Goal: Use online tool/utility: Utilize a website feature to perform a specific function

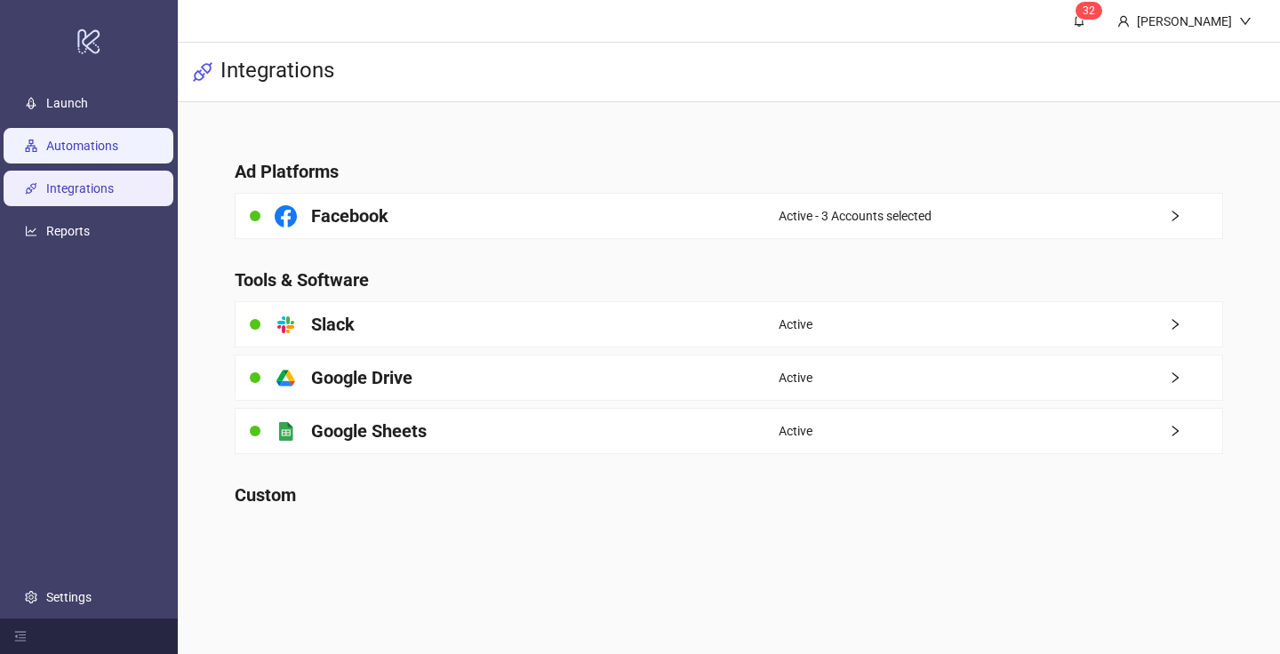
click at [118, 153] on link "Automations" at bounding box center [82, 146] width 72 height 14
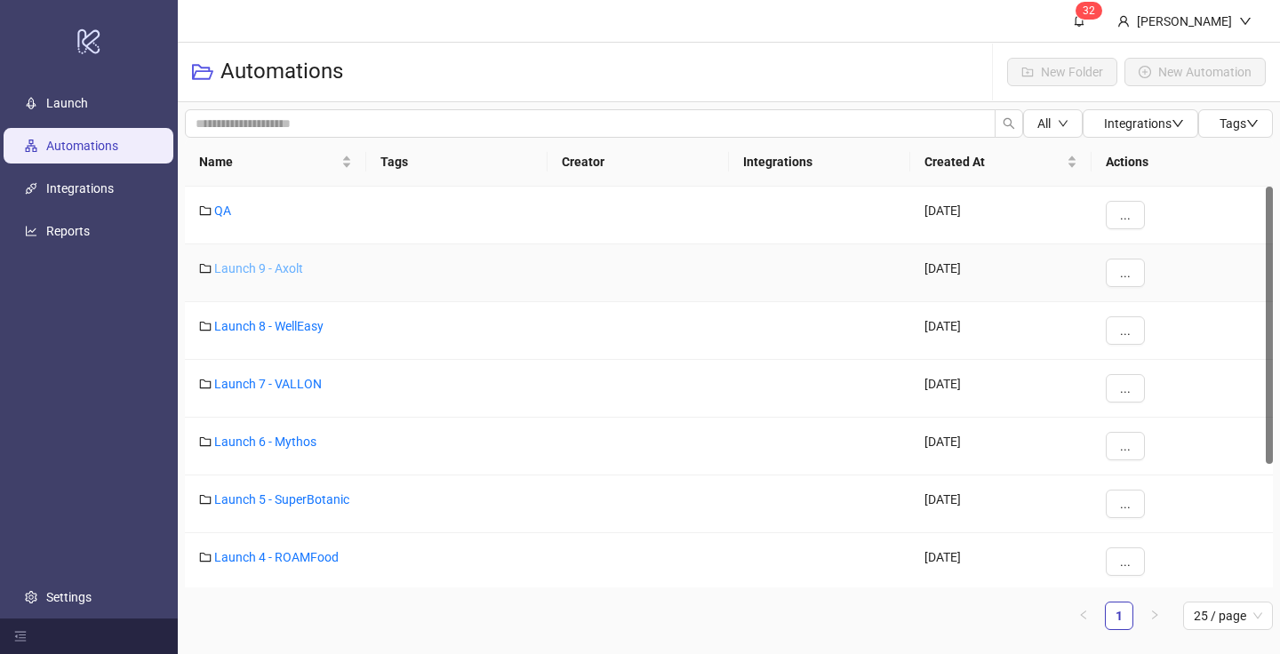
click at [284, 269] on link "Launch 9 - Axolt" at bounding box center [258, 268] width 89 height 14
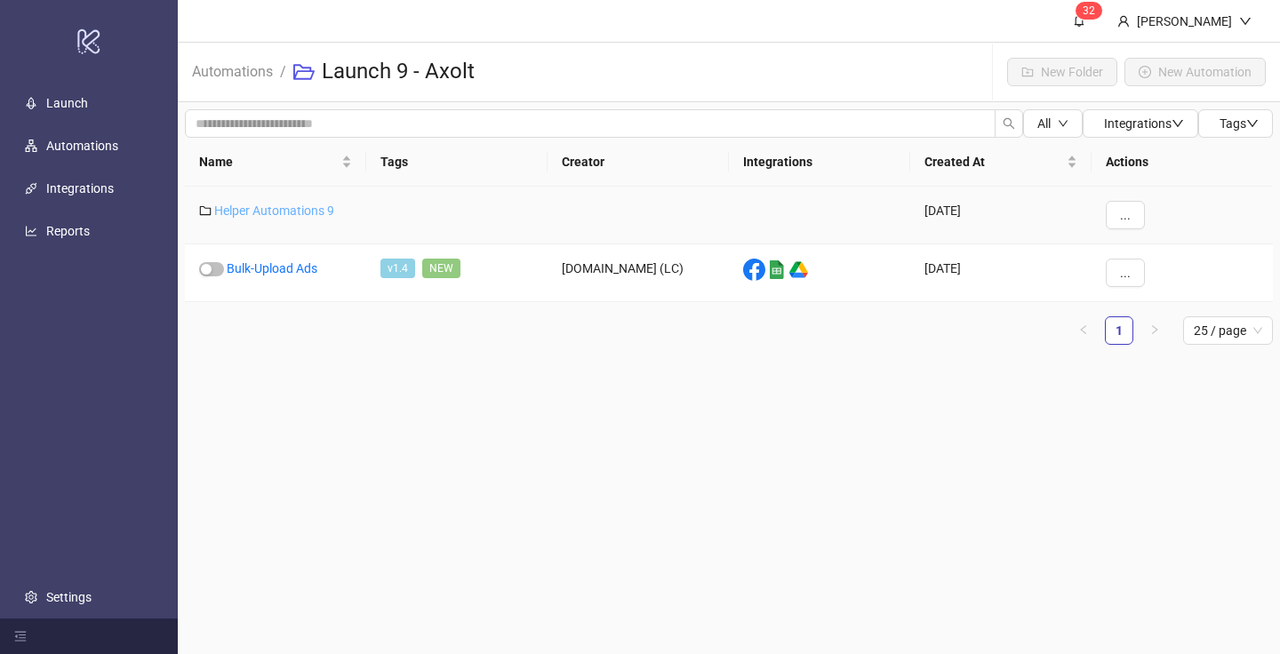
click at [283, 216] on link "Helper Automations 9" at bounding box center [274, 211] width 120 height 14
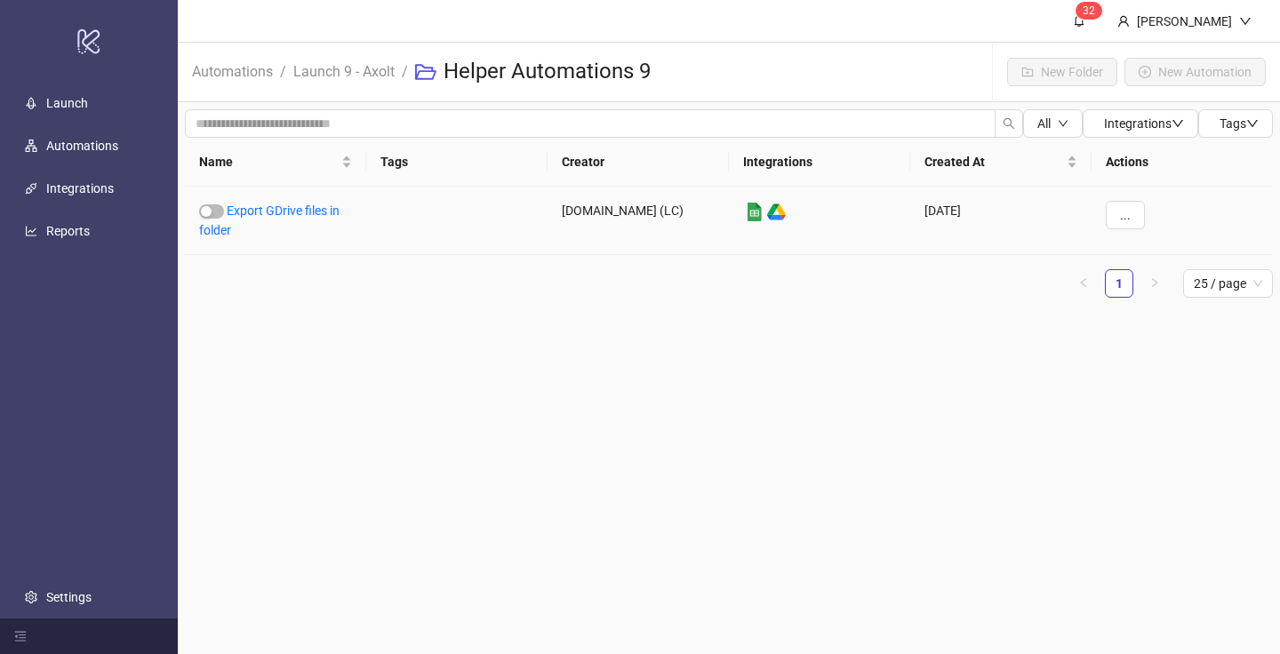
click at [283, 216] on link "Export GDrive files in folder" at bounding box center [269, 221] width 140 height 34
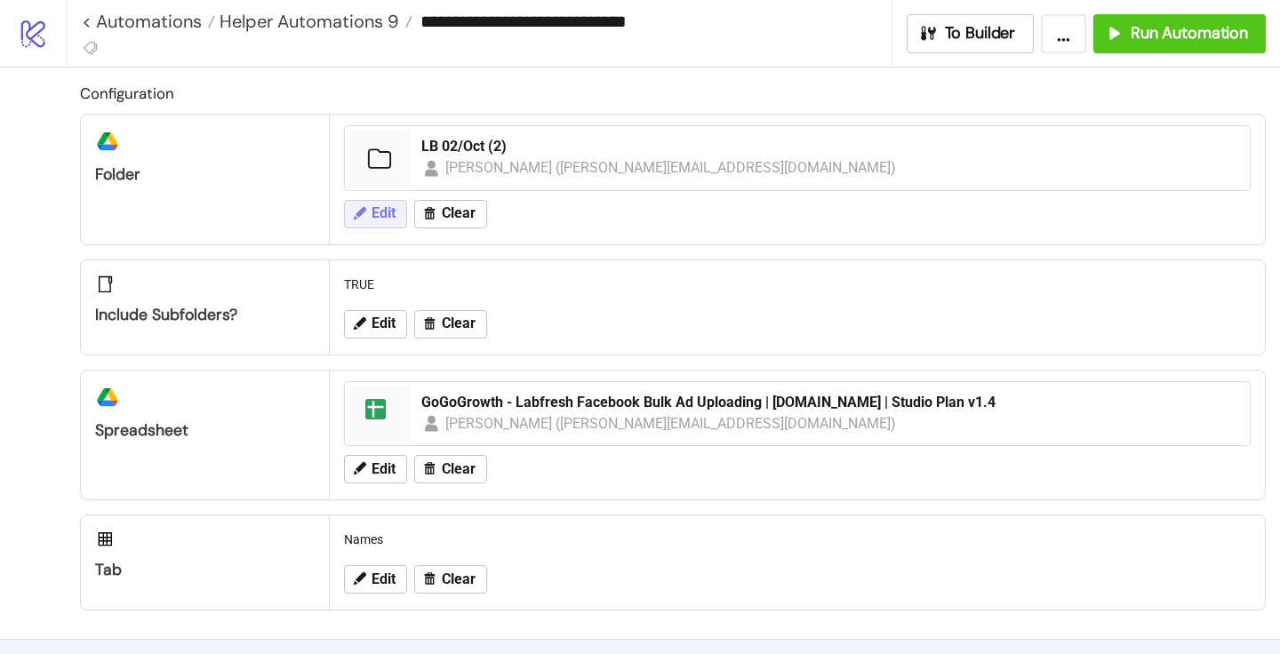
click at [371, 217] on button "Edit" at bounding box center [375, 214] width 63 height 28
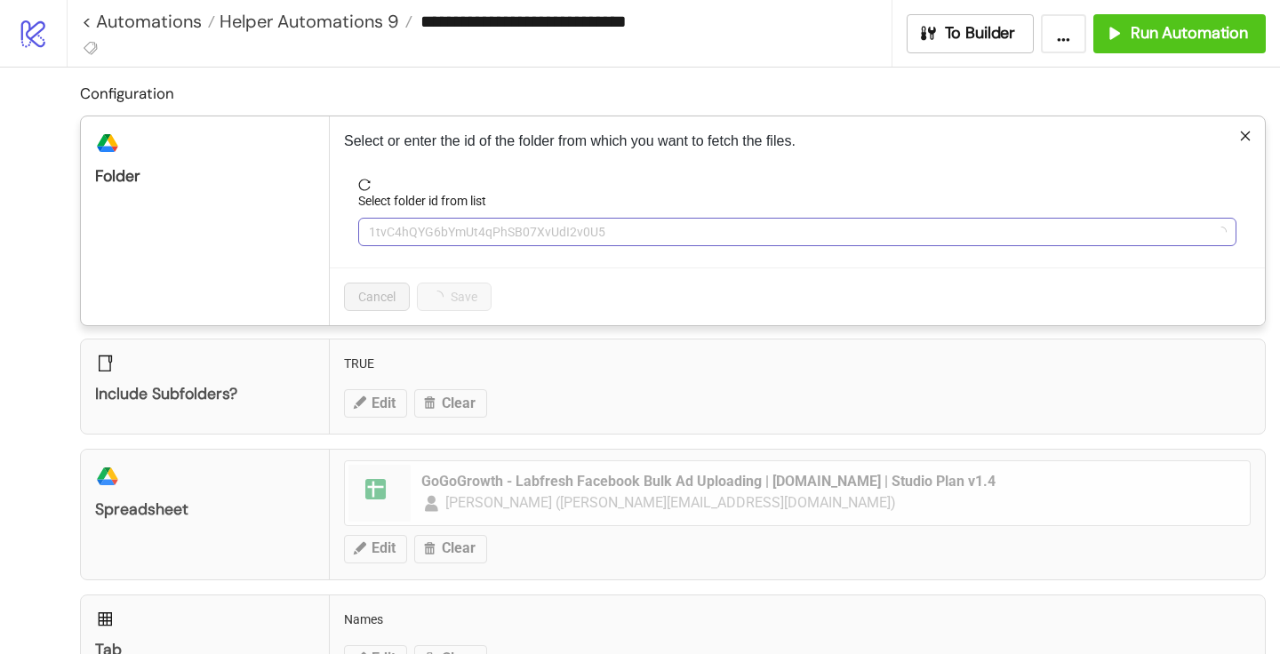
click at [396, 224] on span "1tvC4hQYG6bYmUt4qPhSB07XvUdI2v0U5" at bounding box center [797, 232] width 857 height 27
click at [398, 241] on span "LB 02/Oct (2)" at bounding box center [797, 232] width 857 height 27
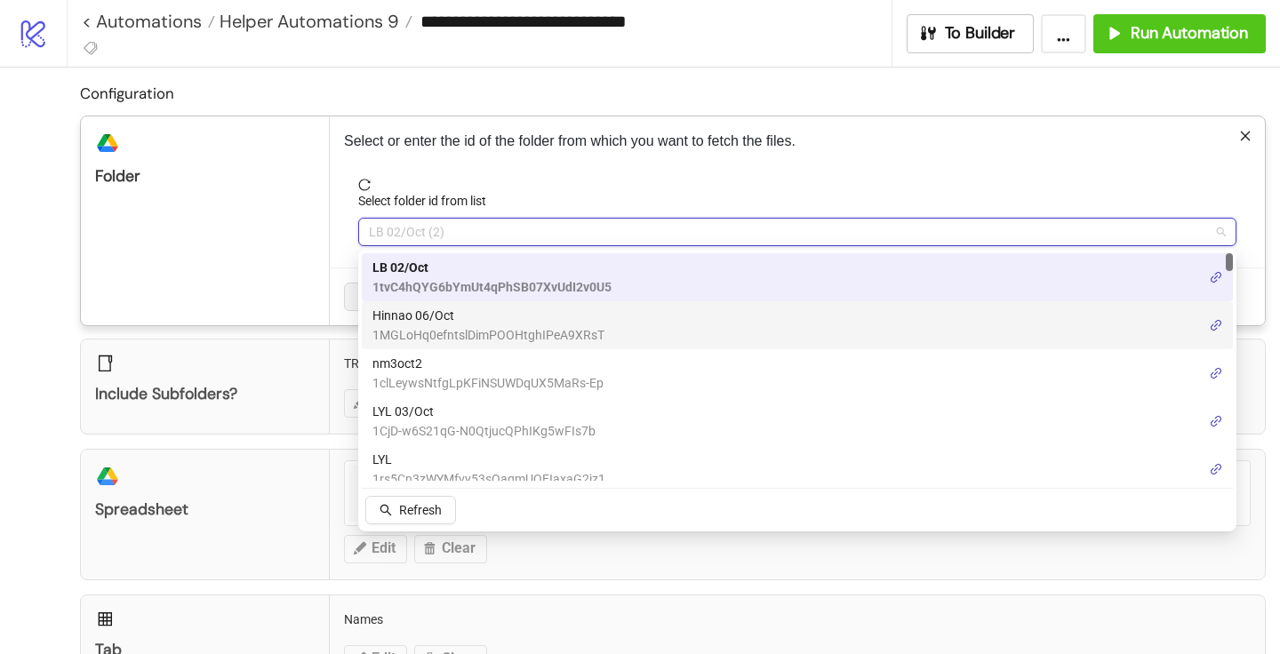
click at [431, 320] on span "Hinnao 06/Oct" at bounding box center [488, 316] width 232 height 20
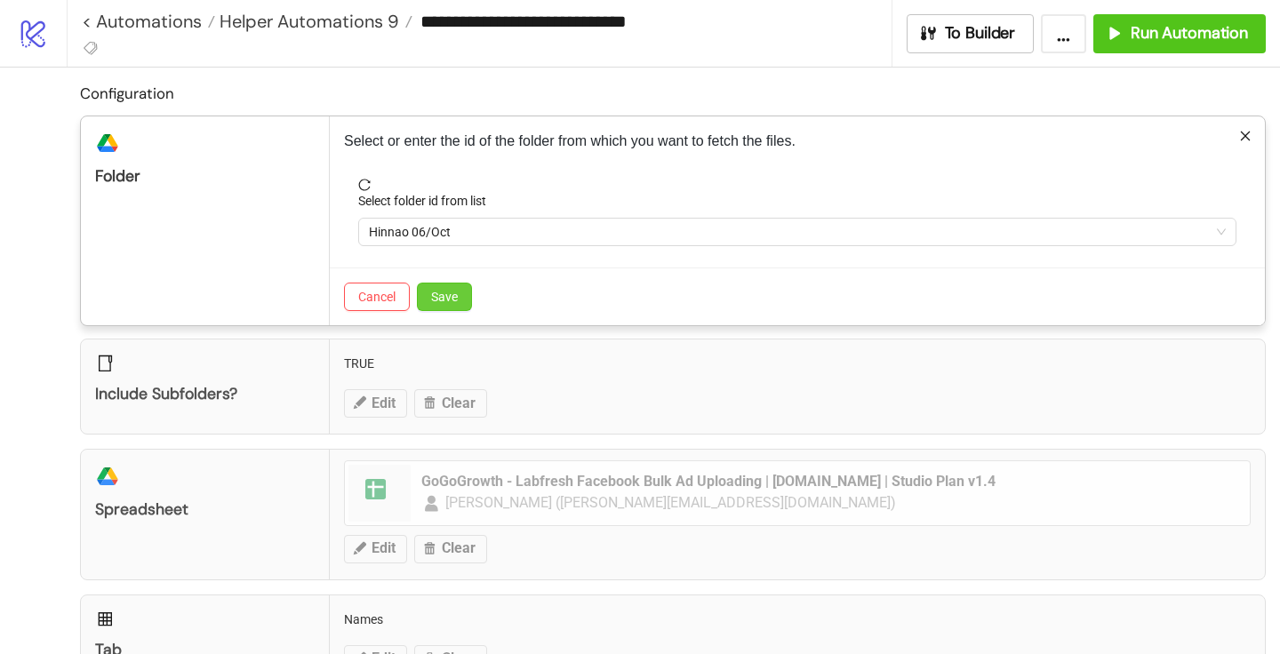
click at [443, 294] on span "Save" at bounding box center [444, 297] width 27 height 14
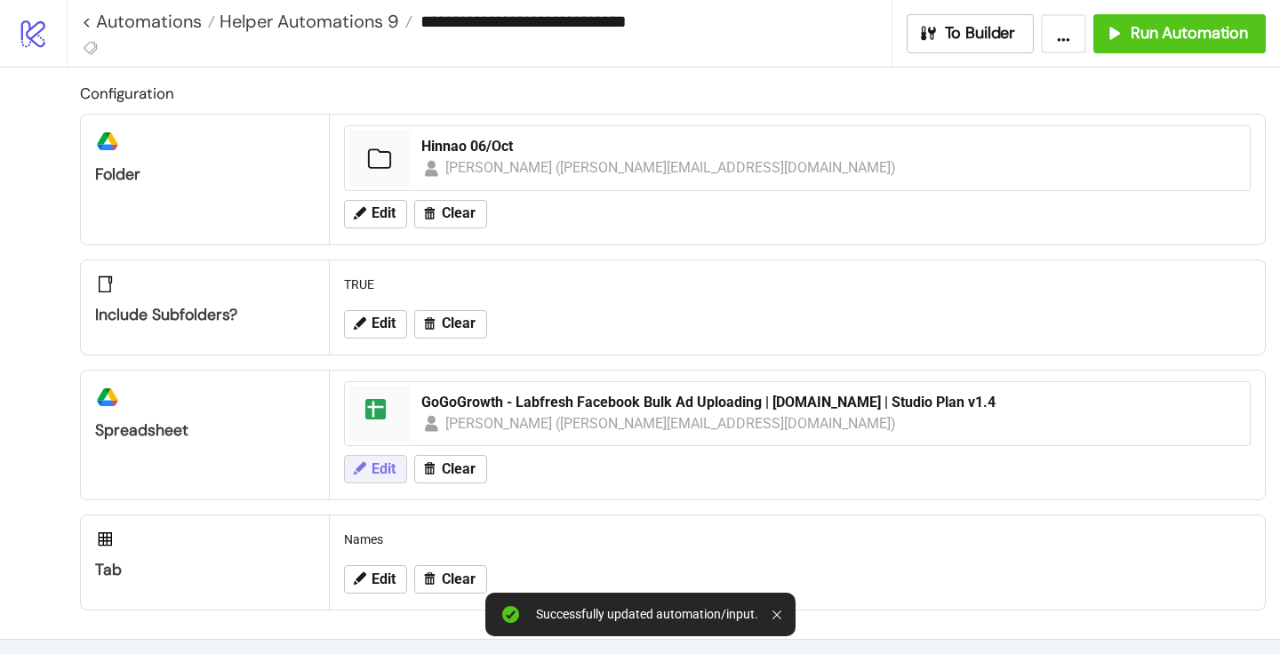
click at [377, 476] on span "Edit" at bounding box center [384, 469] width 24 height 16
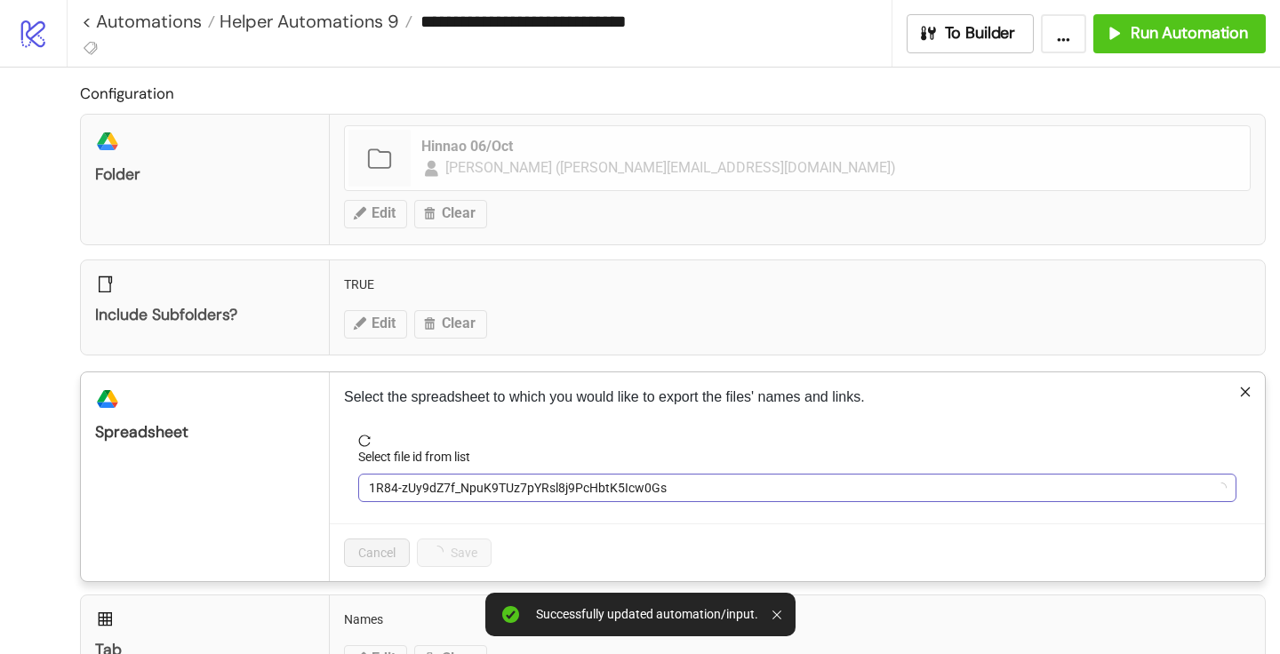
click at [406, 493] on span "1R84-zUy9dZ7f_NpuK9TUz7pYRsl8j9PcHbtK5Icw0Gs" at bounding box center [797, 488] width 857 height 27
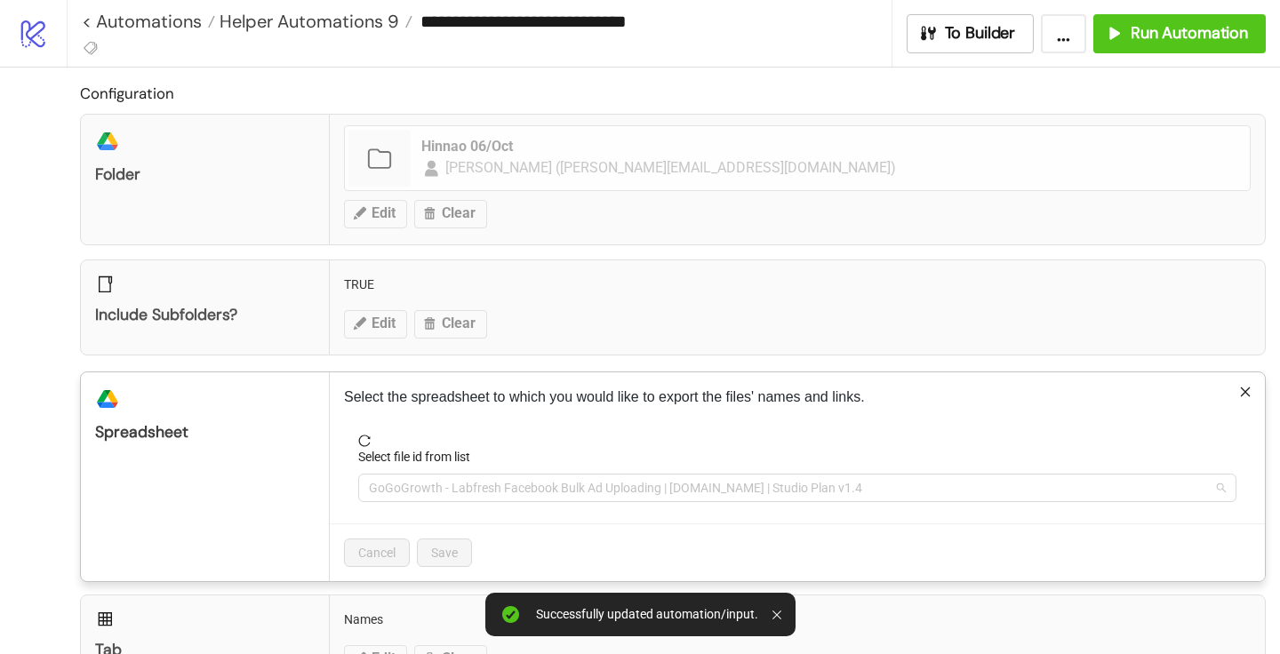
click at [406, 493] on span "GoGoGrowth - Labfresh Facebook Bulk Ad Uploading | [DOMAIN_NAME] | Studio Plan …" at bounding box center [797, 488] width 857 height 27
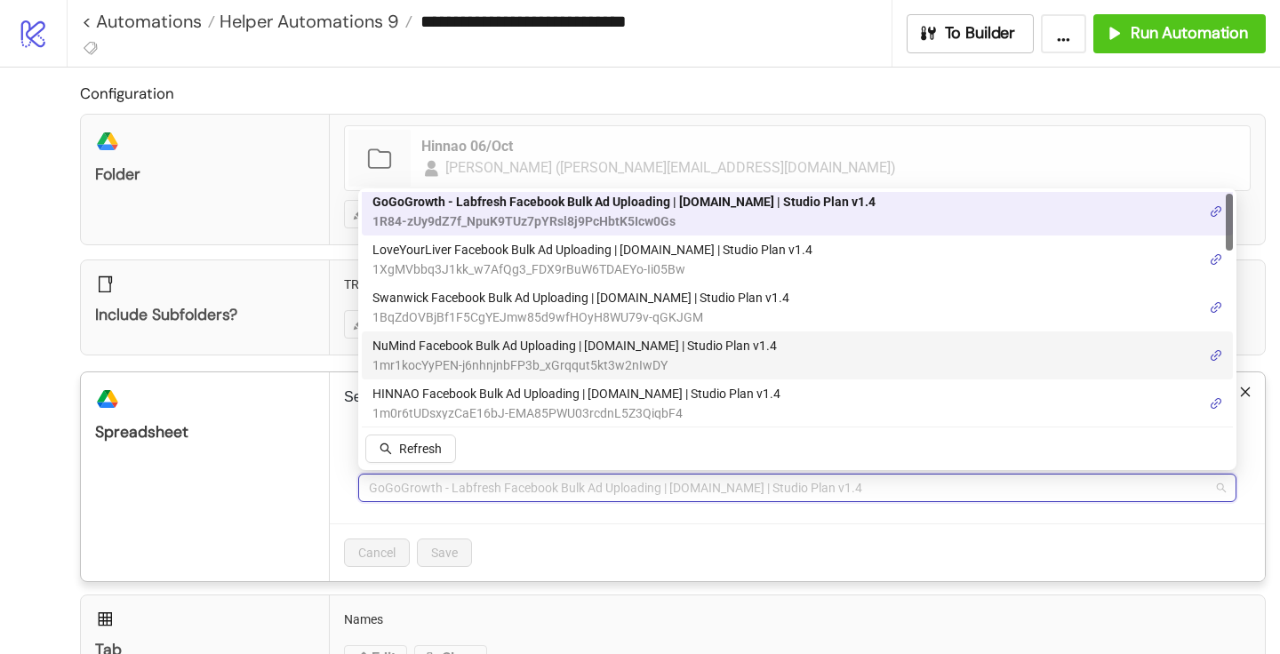
scroll to position [8, 0]
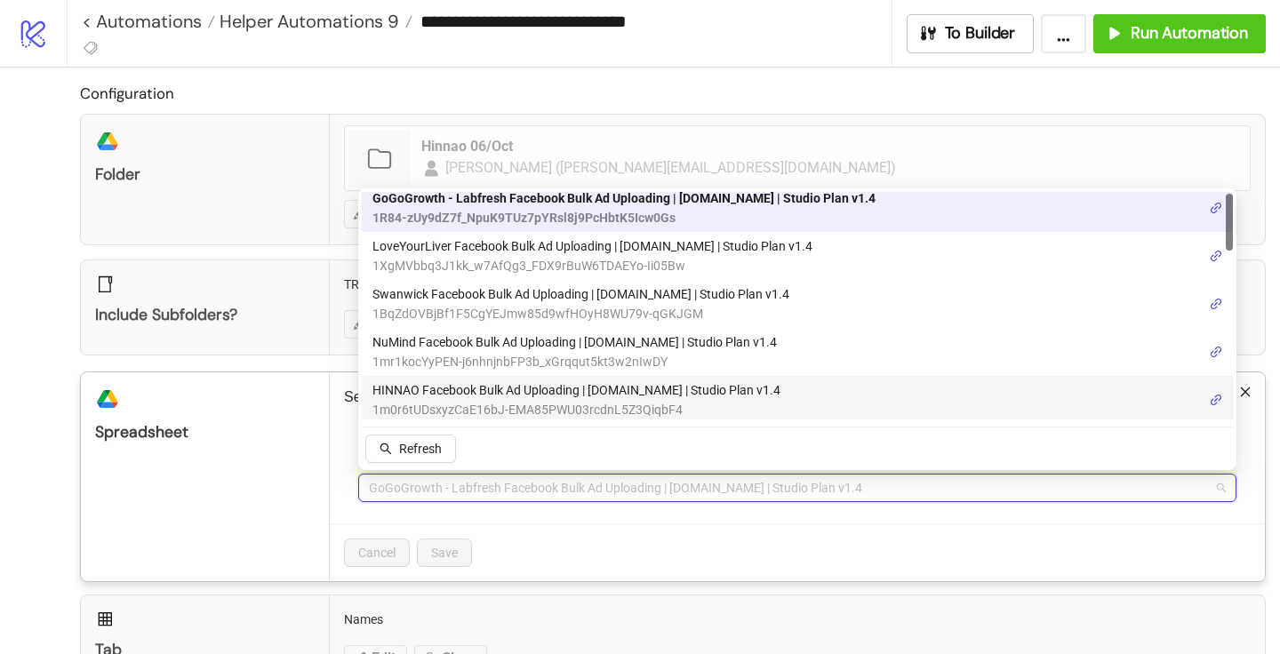
click at [440, 392] on span "HINNAO Facebook Bulk Ad Uploading | [DOMAIN_NAME] | Studio Plan v1.4" at bounding box center [576, 390] width 408 height 20
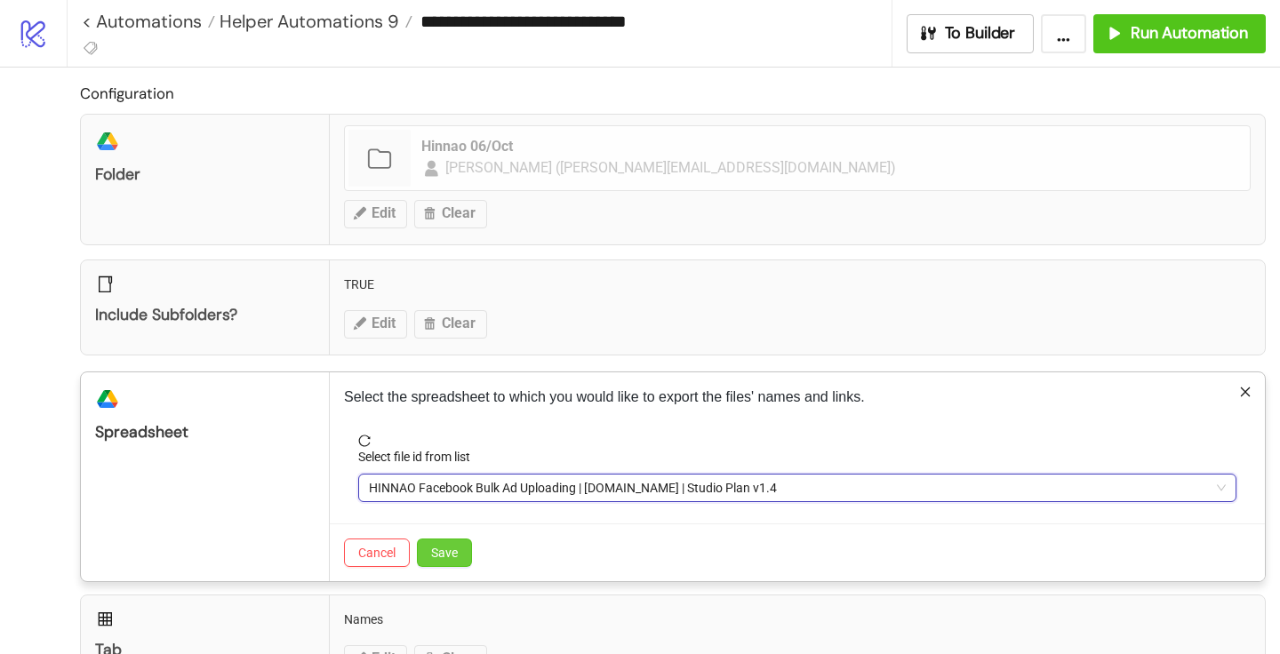
click at [445, 564] on button "Save" at bounding box center [444, 553] width 55 height 28
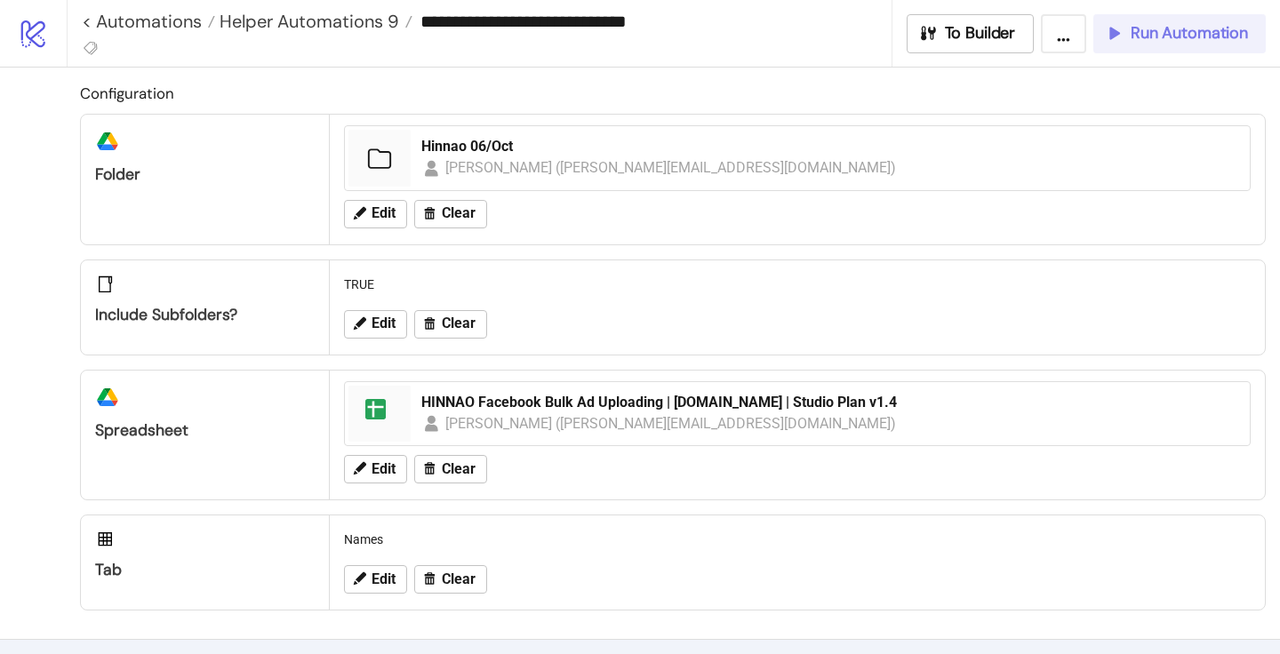
click at [1157, 27] on span "Run Automation" at bounding box center [1189, 33] width 117 height 20
